Goal: Find specific page/section: Find specific page/section

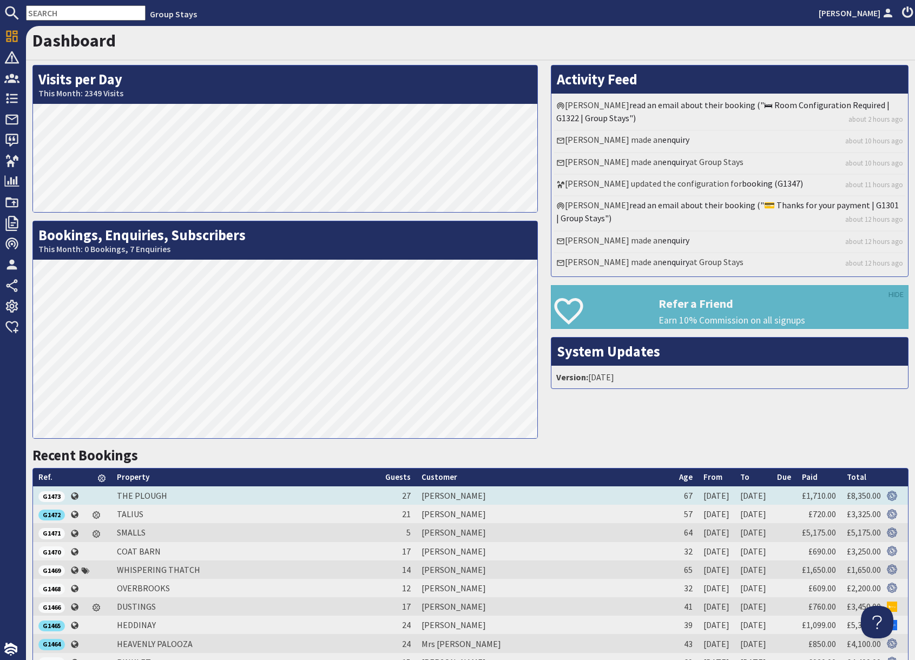
click at [50, 496] on span "G1473" at bounding box center [51, 496] width 27 height 11
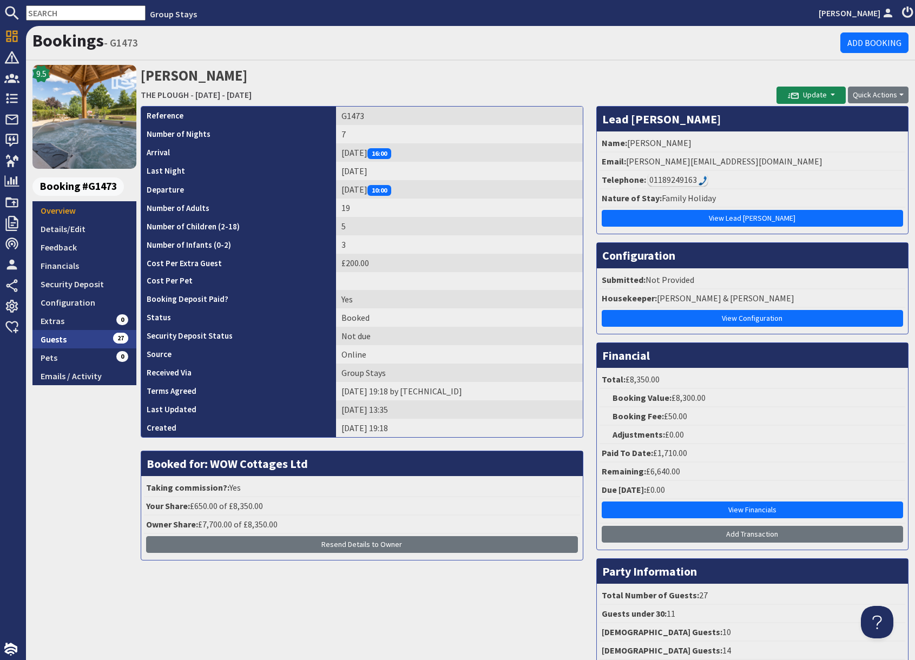
click at [91, 344] on link "Guests 27" at bounding box center [84, 339] width 104 height 18
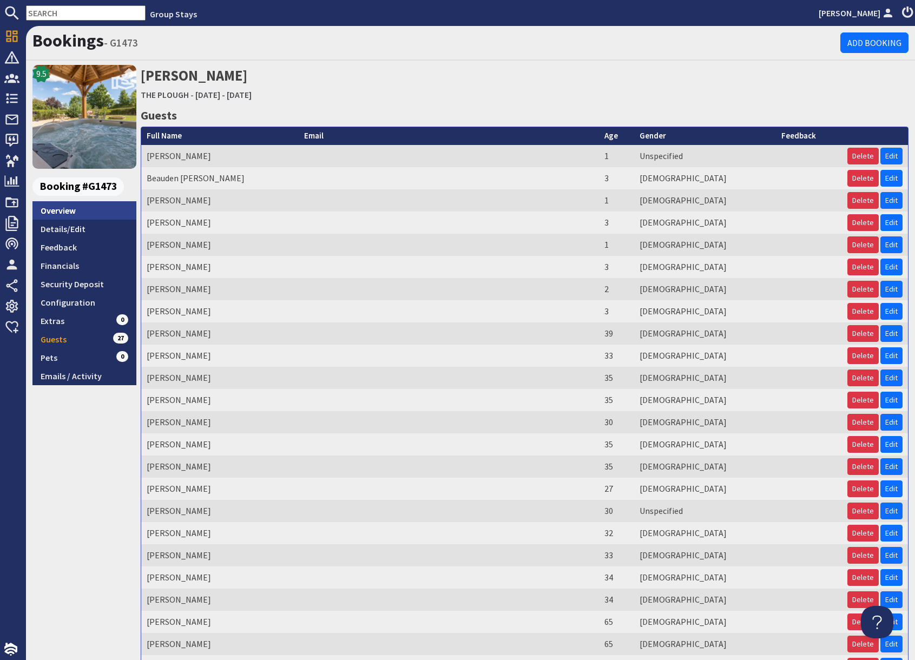
click at [69, 212] on link "Overview" at bounding box center [84, 210] width 104 height 18
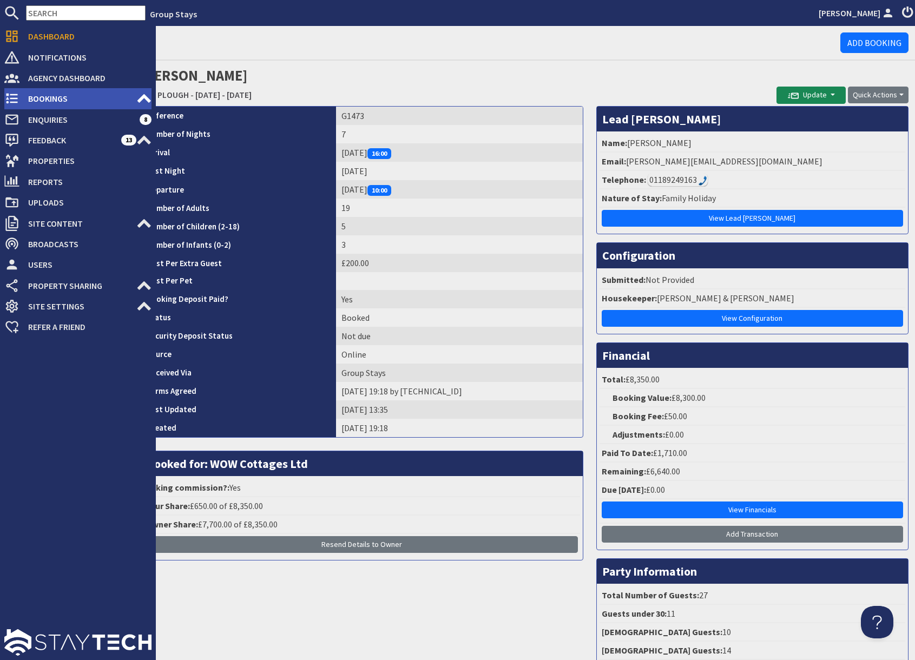
click at [39, 100] on span "Bookings" at bounding box center [77, 98] width 117 height 17
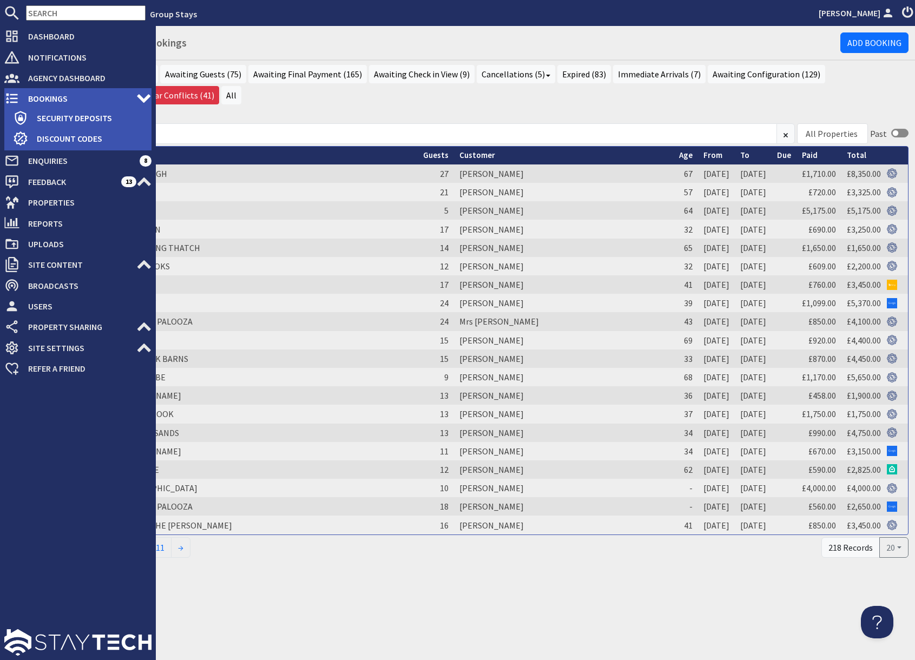
click at [38, 98] on span "Bookings" at bounding box center [77, 98] width 117 height 17
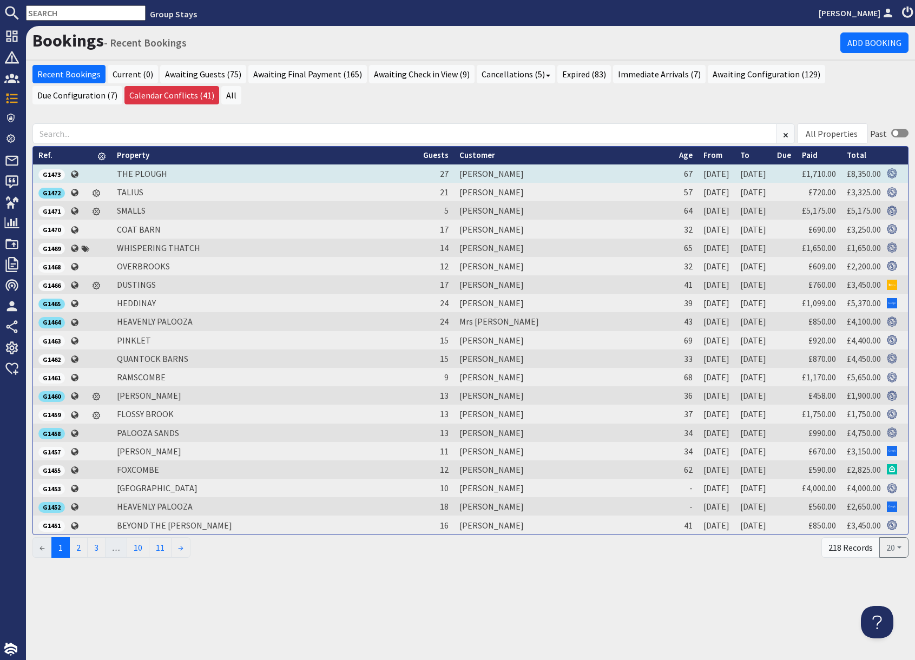
click at [55, 175] on span "G1473" at bounding box center [51, 174] width 27 height 11
click at [49, 176] on span "G1473" at bounding box center [51, 174] width 27 height 11
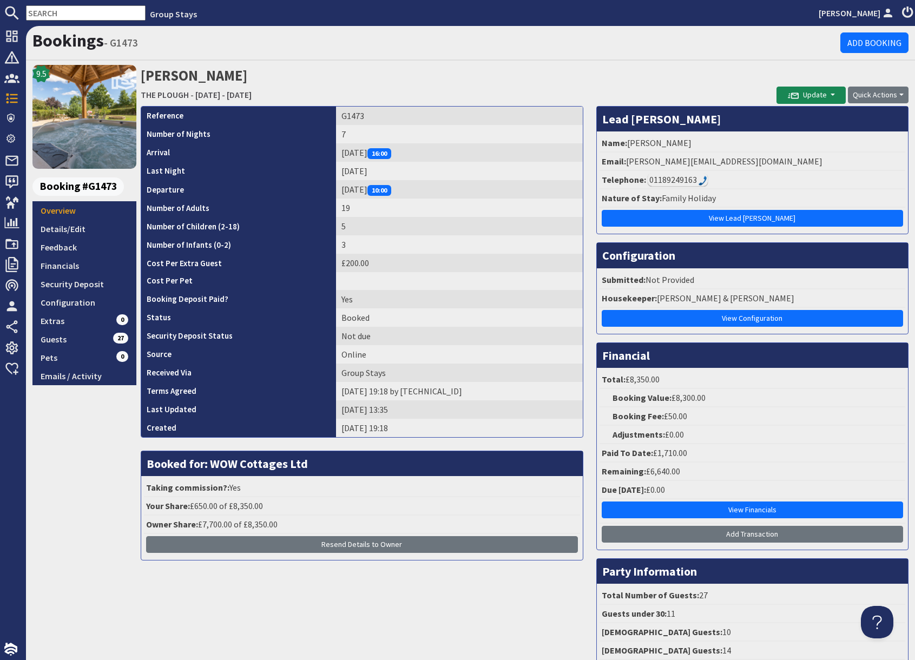
click at [59, 16] on input "text" at bounding box center [86, 12] width 120 height 15
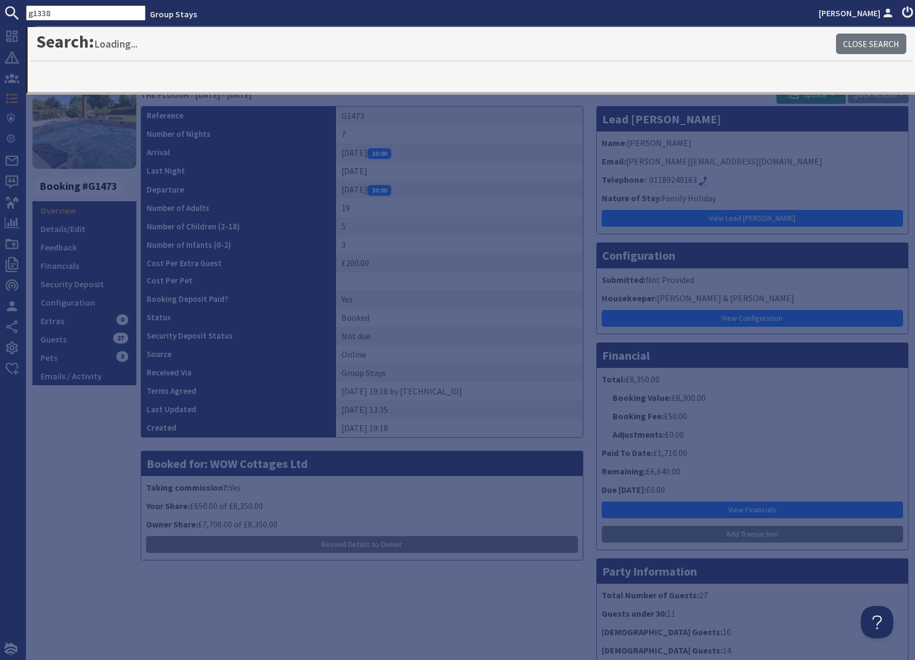
type input "g1338"
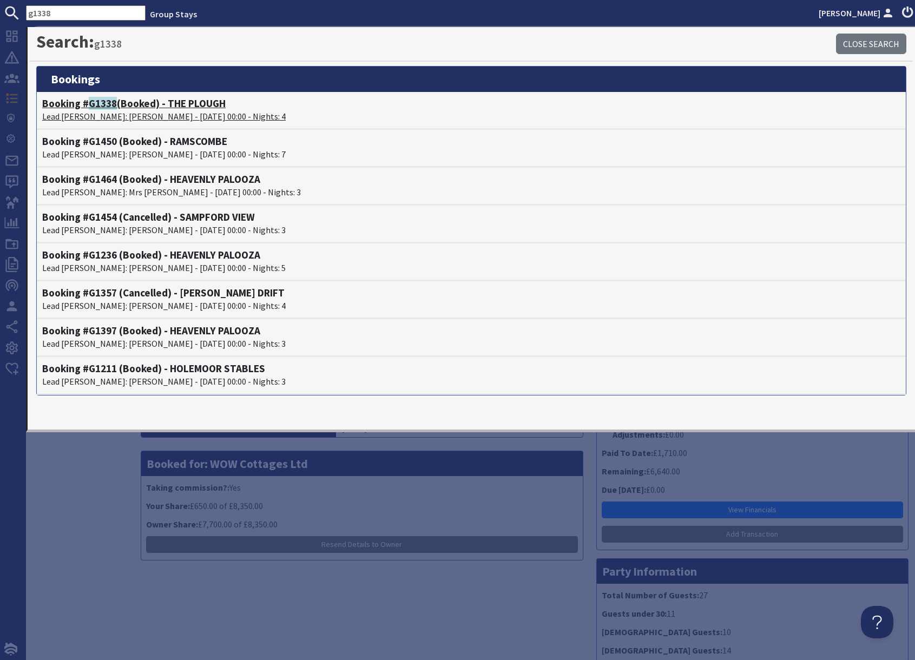
click at [122, 108] on h4 "Booking # G1338 (Booked) - THE PLOUGH" at bounding box center [471, 103] width 858 height 12
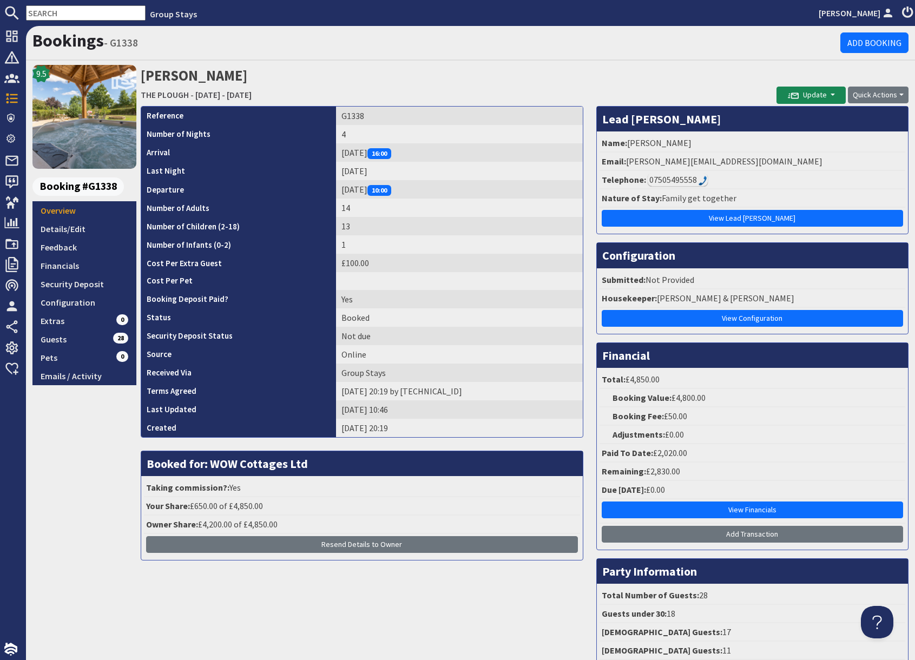
drag, startPoint x: 648, startPoint y: 63, endPoint x: 648, endPoint y: 89, distance: 25.4
click at [648, 64] on div "Bookings - G1338 Add Booking 9.5 Booking #G1338 Overview Details/Edit Feedback …" at bounding box center [470, 357] width 889 height 663
click at [88, 341] on link "Guests 28" at bounding box center [84, 339] width 104 height 18
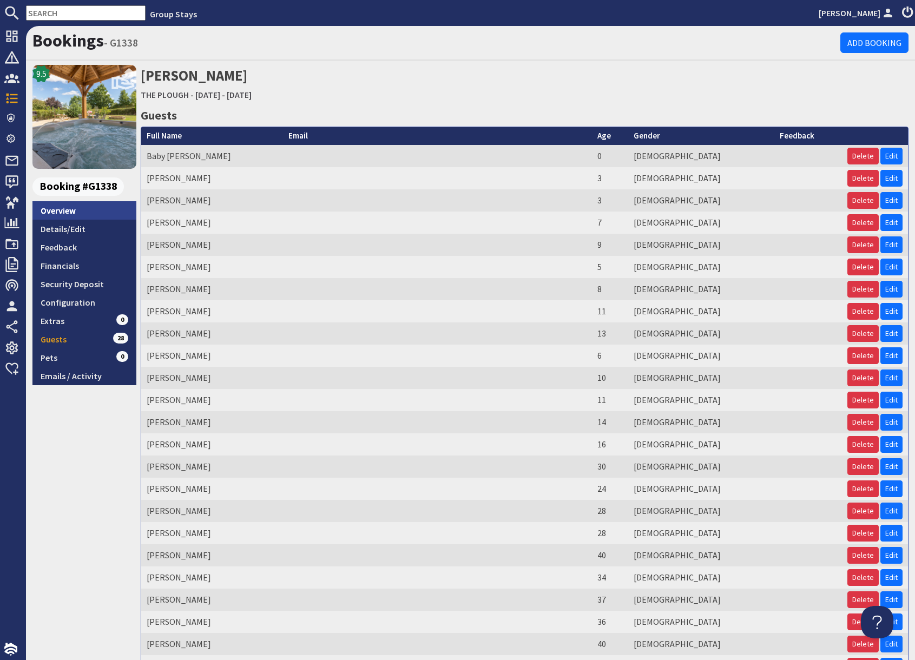
click at [69, 210] on link "Overview" at bounding box center [84, 210] width 104 height 18
